Goal: Task Accomplishment & Management: Complete application form

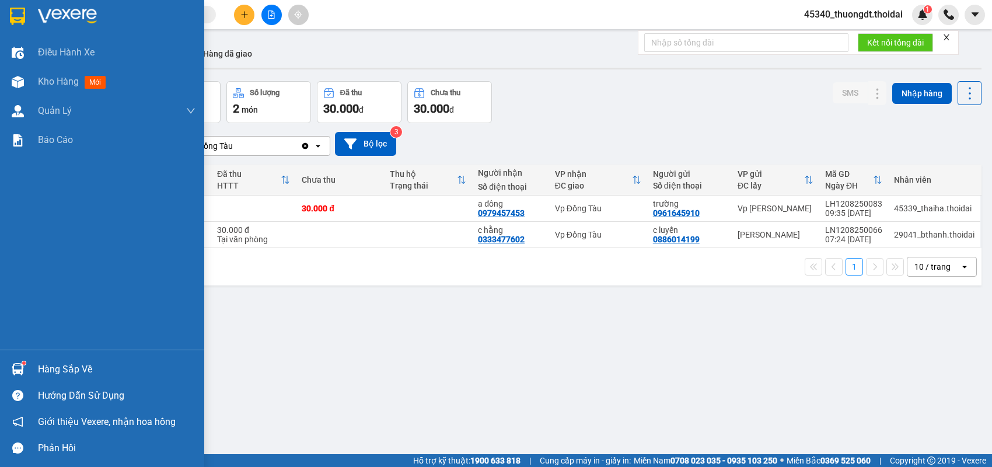
click at [58, 366] on div "Hàng sắp về" at bounding box center [117, 370] width 158 height 18
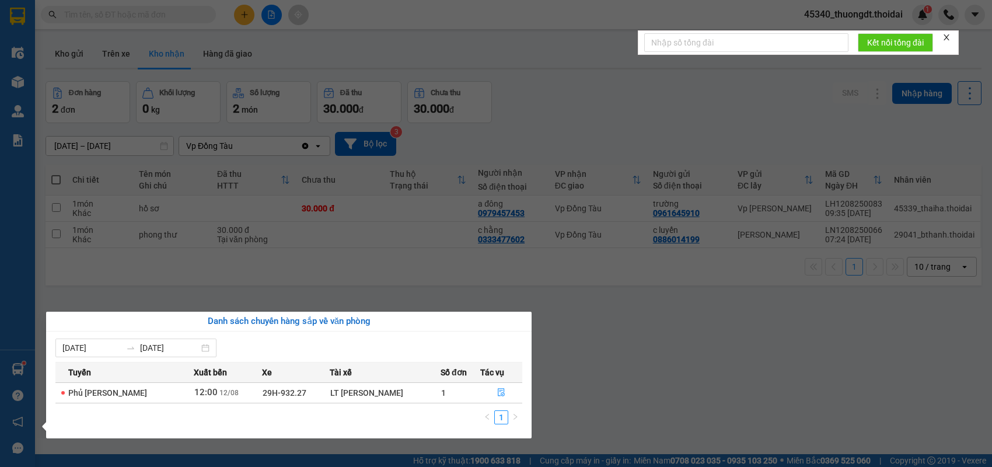
click at [569, 343] on section "Kết quả tìm kiếm ( 175 ) Bộ lọc Mã ĐH Trạng thái Món hàng Thu hộ Tổng cước Chưa…" at bounding box center [496, 233] width 992 height 467
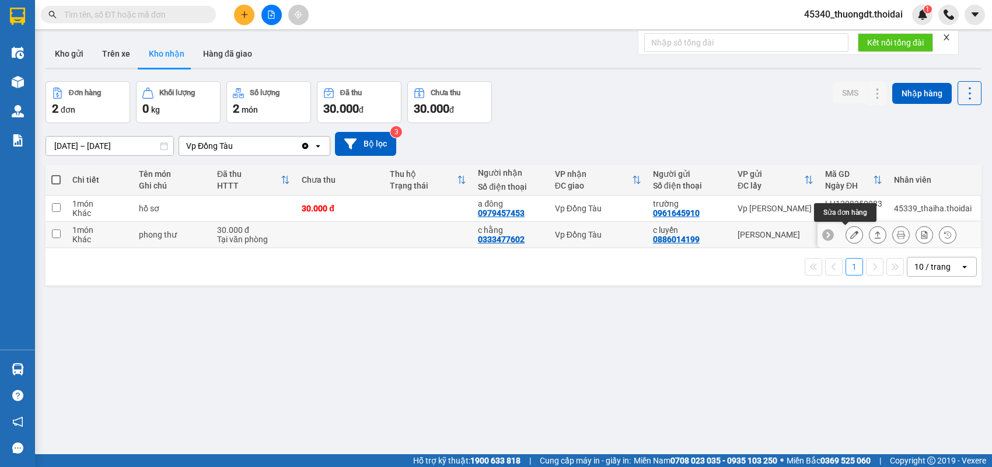
click at [846, 238] on button at bounding box center [854, 235] width 16 height 20
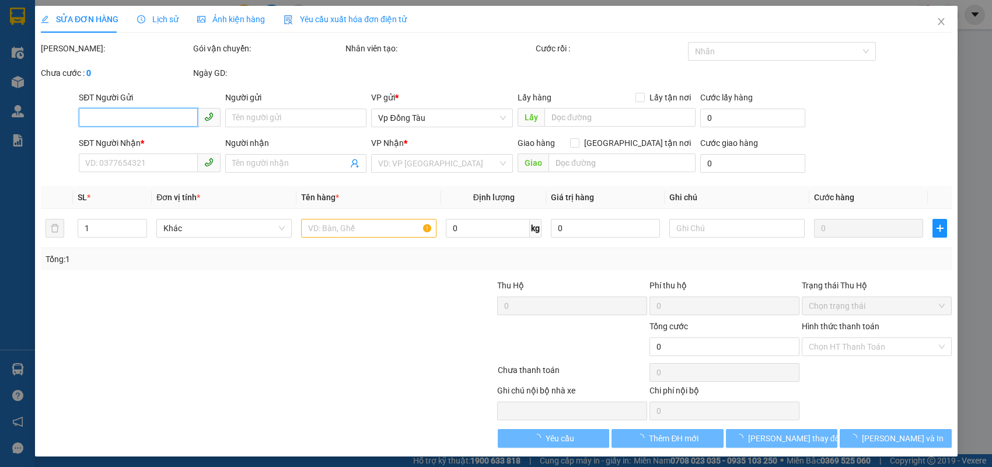
type input "0886014199"
type input "c luyến"
type input "0333477602"
type input "c hằng"
type input "30.000"
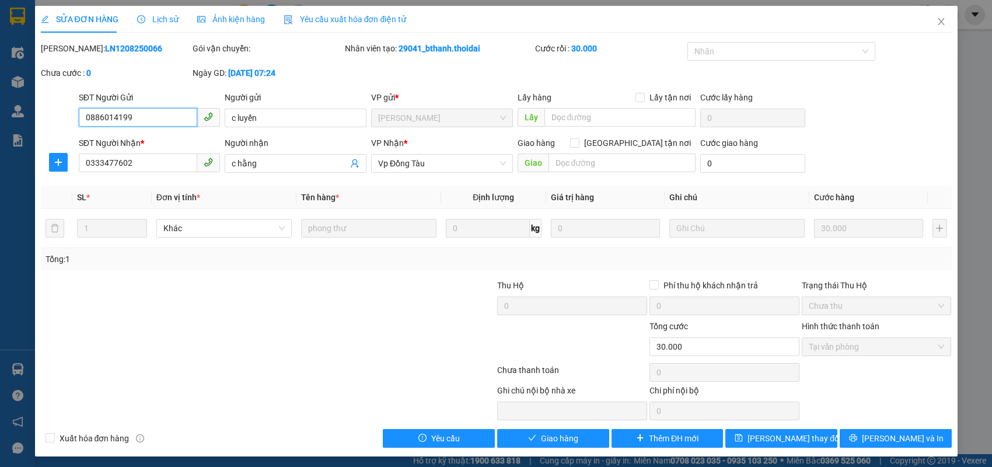
scroll to position [2, 0]
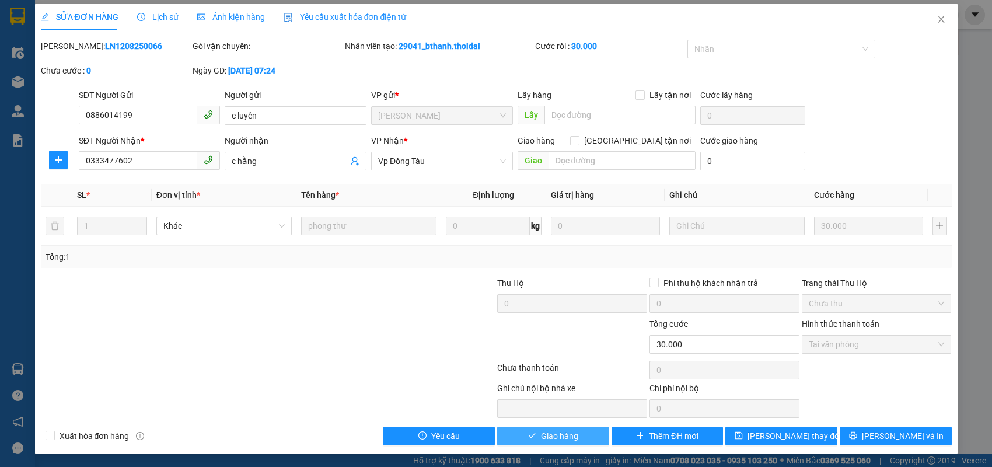
click at [550, 437] on span "Giao hàng" at bounding box center [559, 436] width 37 height 13
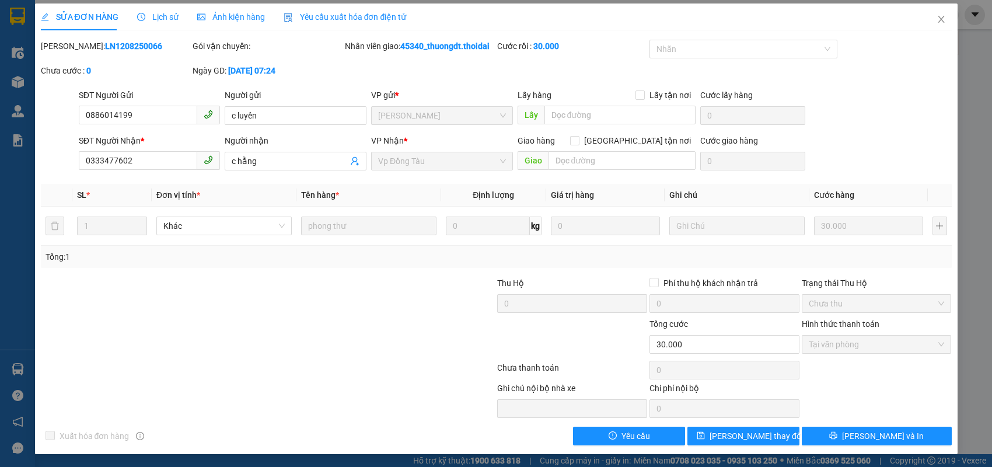
scroll to position [0, 0]
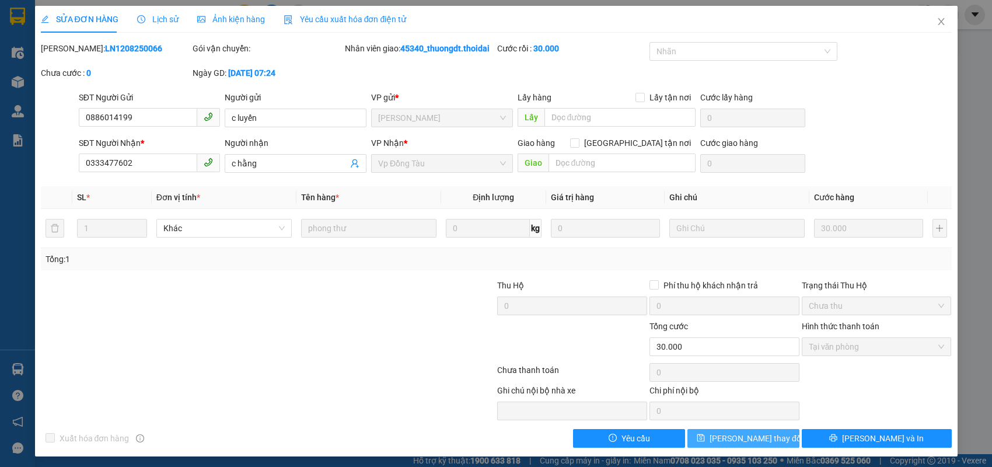
click at [730, 445] on span "[PERSON_NAME] thay đổi" at bounding box center [756, 438] width 93 height 13
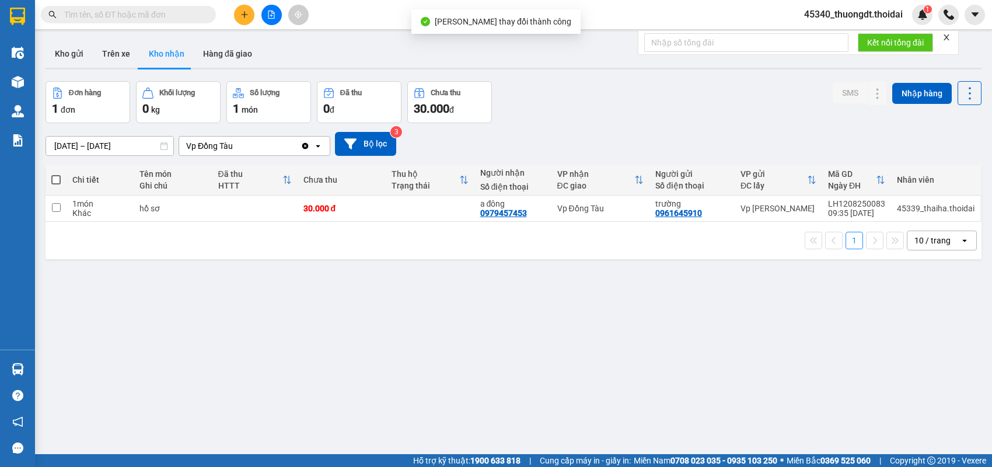
click at [609, 326] on div "ver 1.8.137 Kho gửi Trên xe Kho nhận Hàng đã giao Đơn hàng 1 đơn Khối lượng 0 k…" at bounding box center [513, 268] width 945 height 467
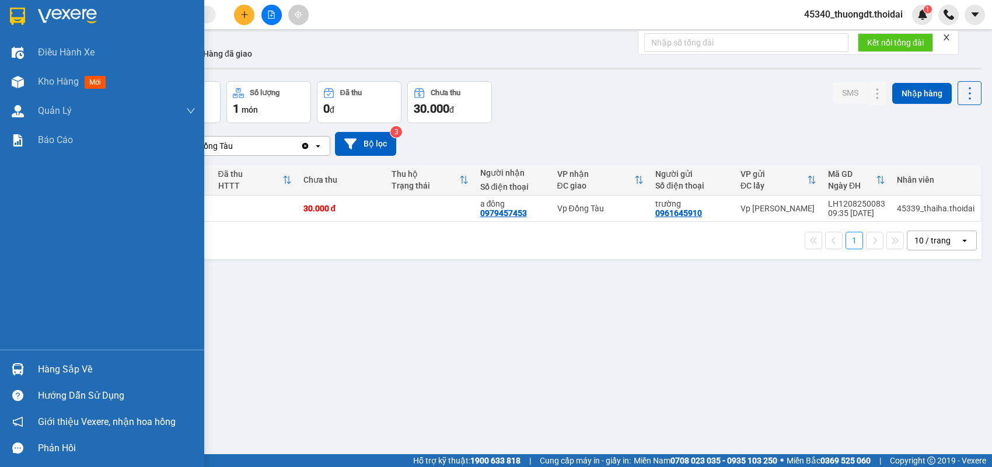
click at [77, 368] on div "Hàng sắp về" at bounding box center [117, 370] width 158 height 18
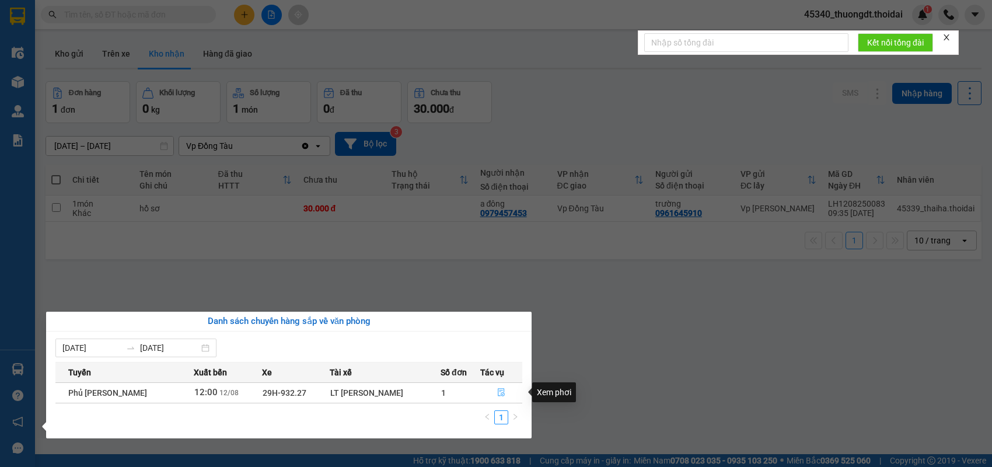
click at [497, 394] on icon "file-done" at bounding box center [501, 392] width 8 height 8
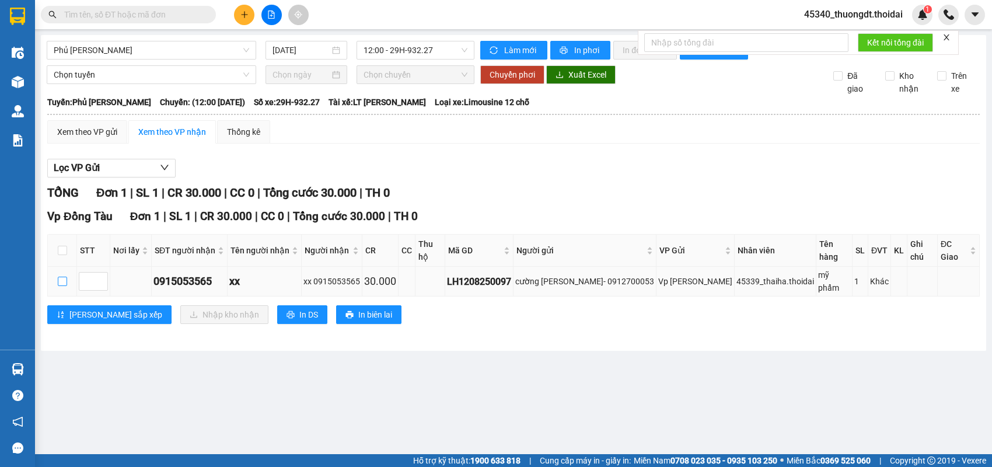
click at [62, 277] on input "checkbox" at bounding box center [62, 281] width 9 height 9
checkbox input "true"
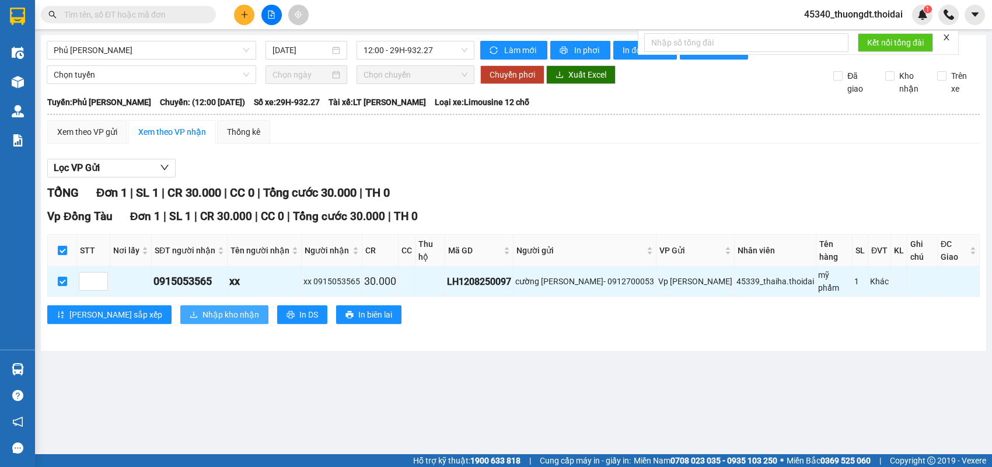
click at [203, 308] on span "Nhập kho nhận" at bounding box center [231, 314] width 57 height 13
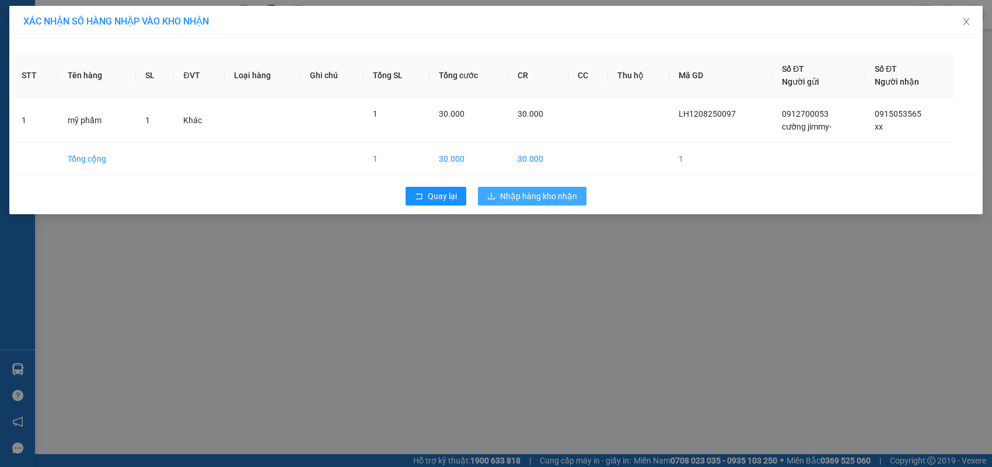
click at [516, 191] on span "Nhập hàng kho nhận" at bounding box center [538, 196] width 77 height 13
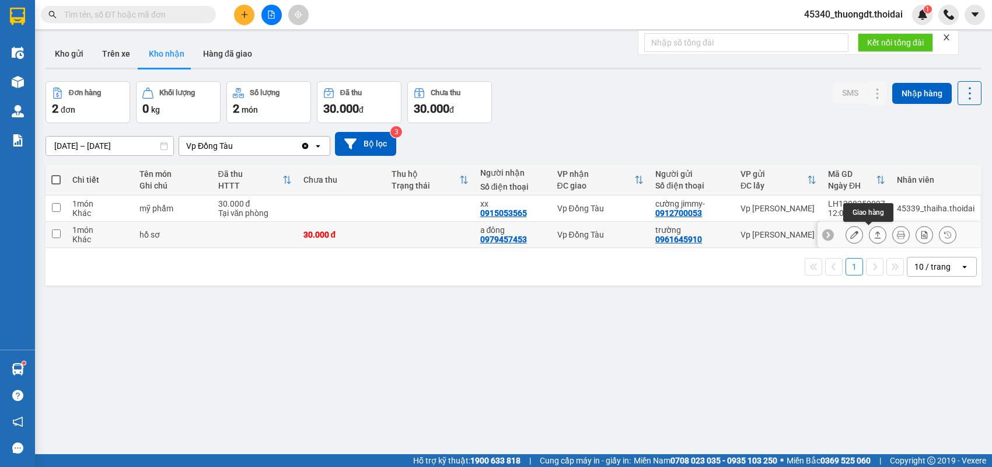
click at [874, 233] on icon at bounding box center [878, 235] width 8 height 8
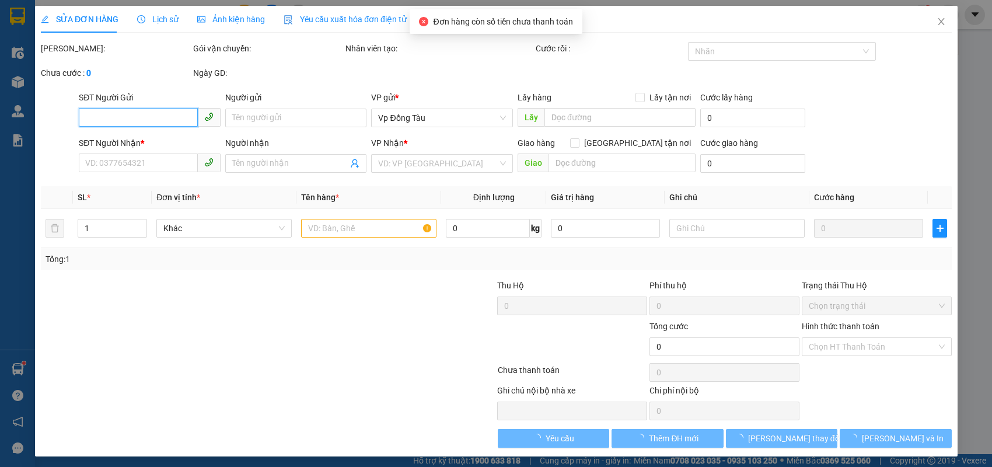
type input "0961645910"
type input "trường"
type input "0979457453"
type input "a đông"
type input "30.000"
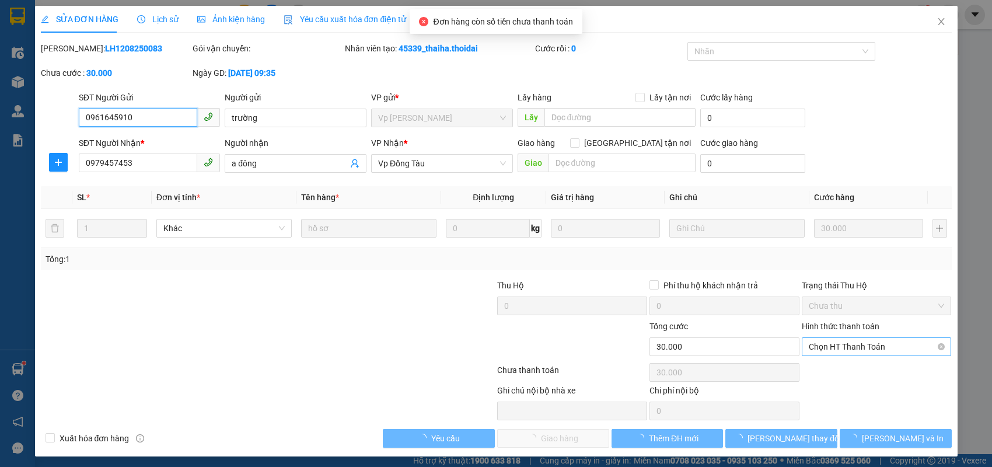
click at [839, 349] on span "Chọn HT Thanh Toán" at bounding box center [877, 347] width 136 height 18
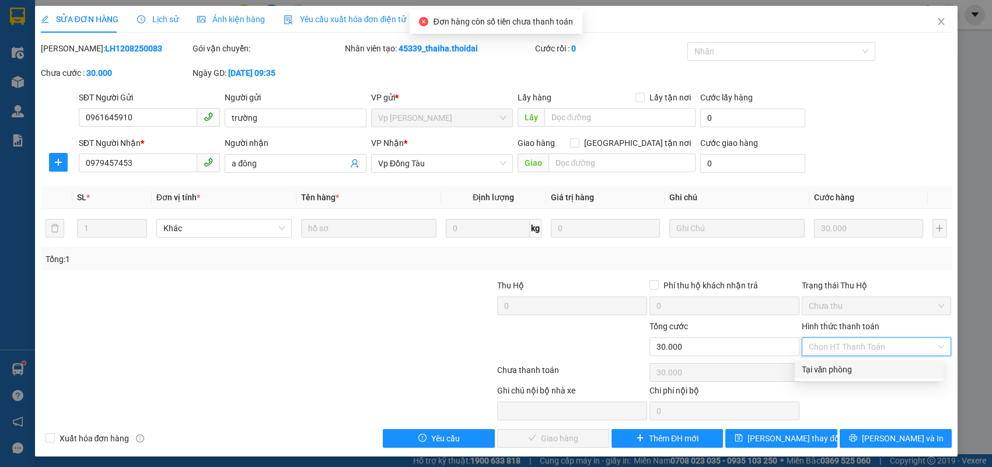
click at [828, 366] on div "Tại văn phòng" at bounding box center [869, 369] width 135 height 13
type input "0"
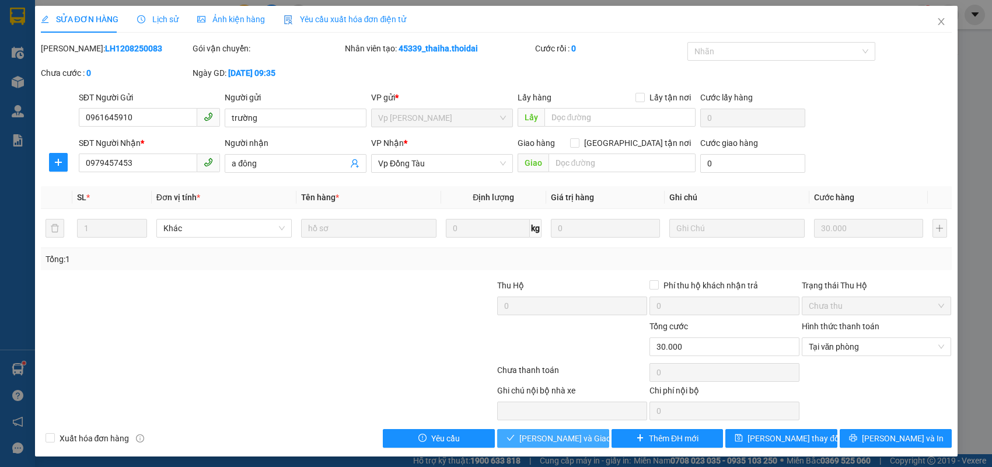
click at [578, 443] on span "[PERSON_NAME] và Giao hàng" at bounding box center [575, 438] width 112 height 13
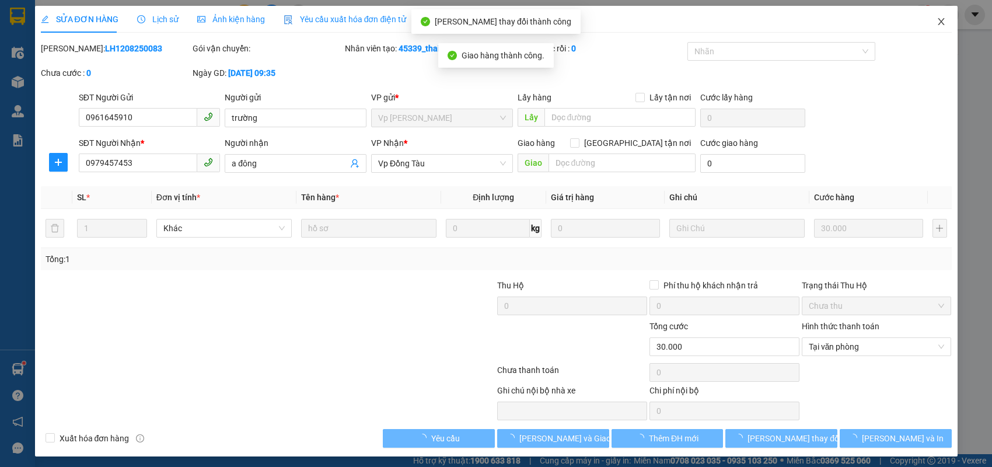
click at [937, 19] on icon "close" at bounding box center [941, 21] width 9 height 9
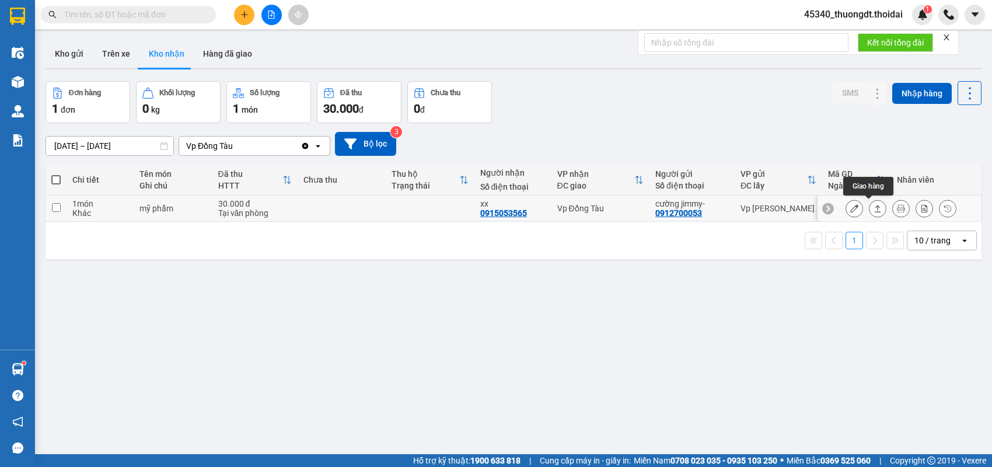
click at [874, 210] on icon at bounding box center [878, 208] width 8 height 8
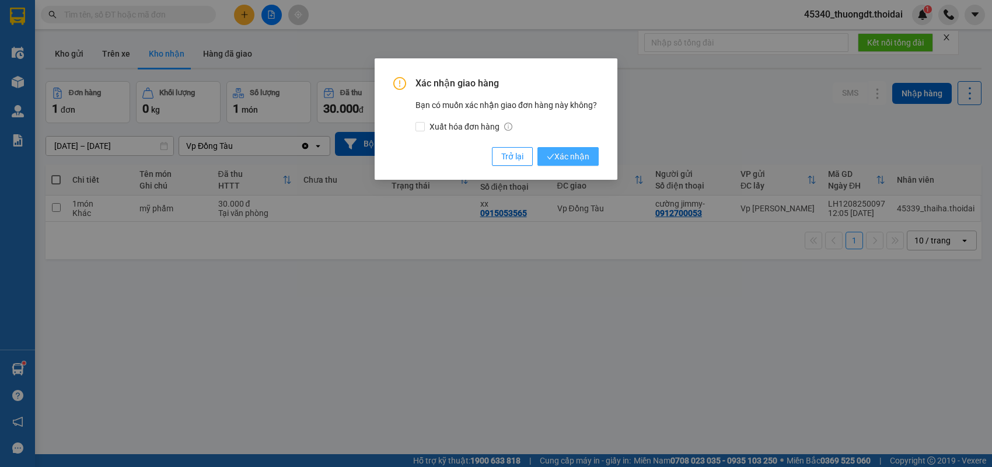
click at [586, 163] on button "Xác nhận" at bounding box center [567, 156] width 61 height 19
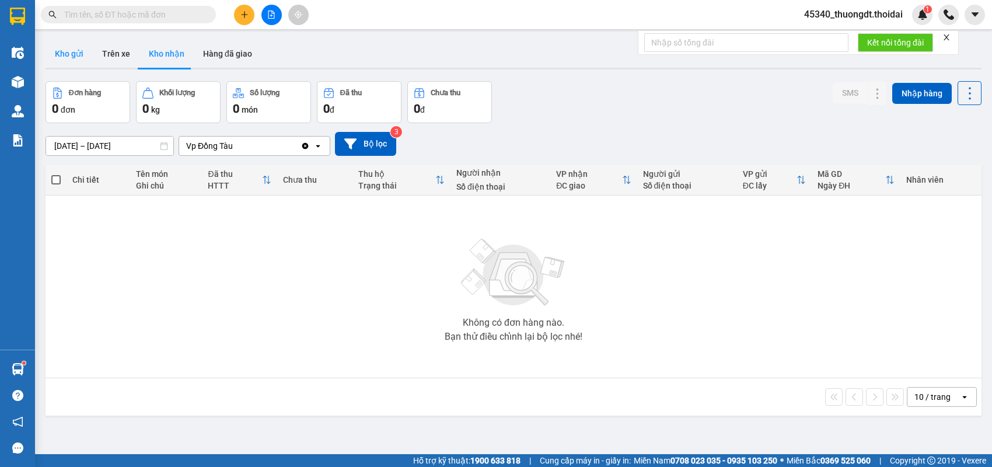
click at [76, 57] on button "Kho gửi" at bounding box center [69, 54] width 47 height 28
